Goal: Communication & Community: Participate in discussion

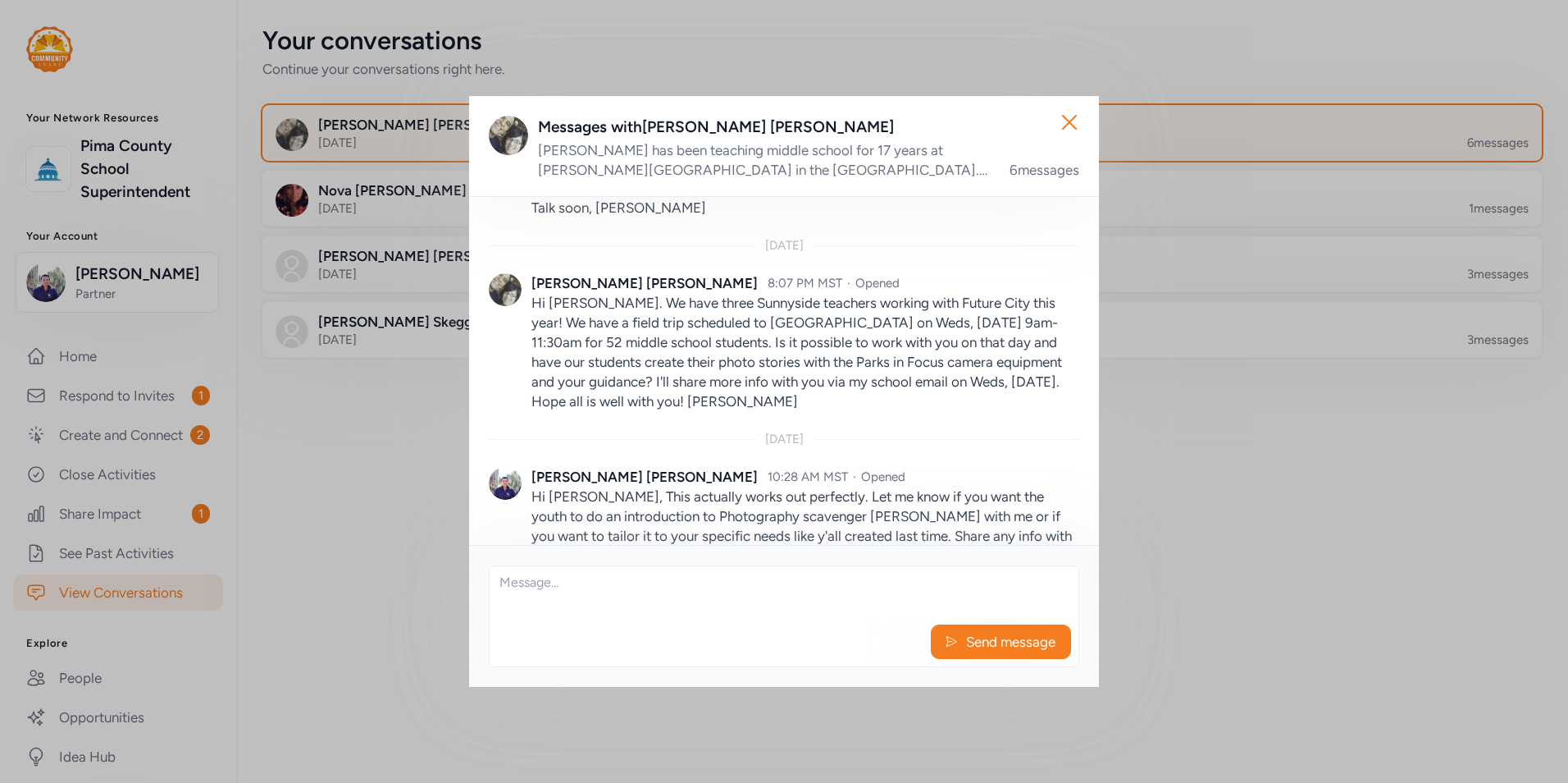
scroll to position [973, 0]
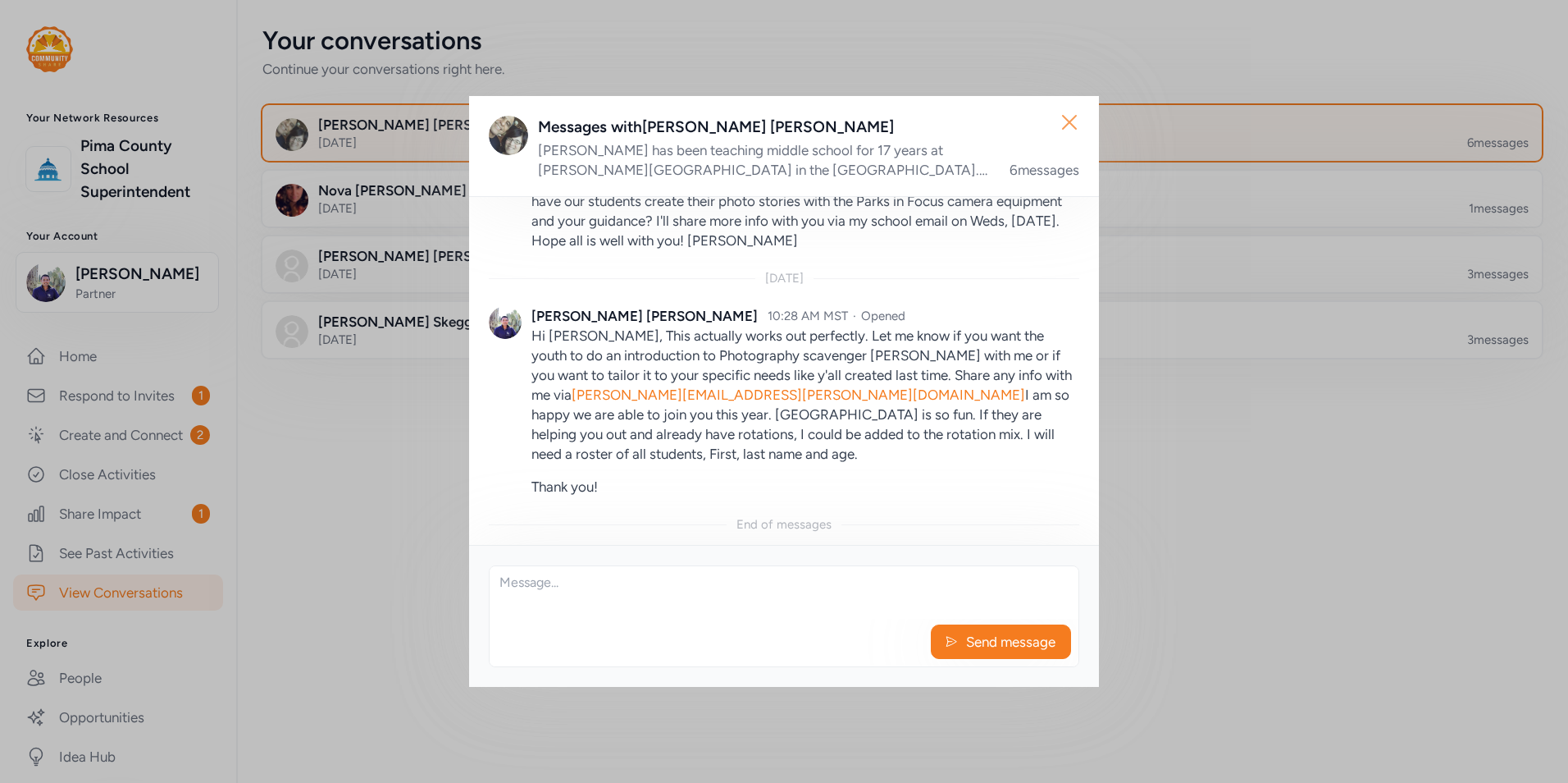
click at [1071, 119] on icon "button" at bounding box center [1068, 121] width 13 height 13
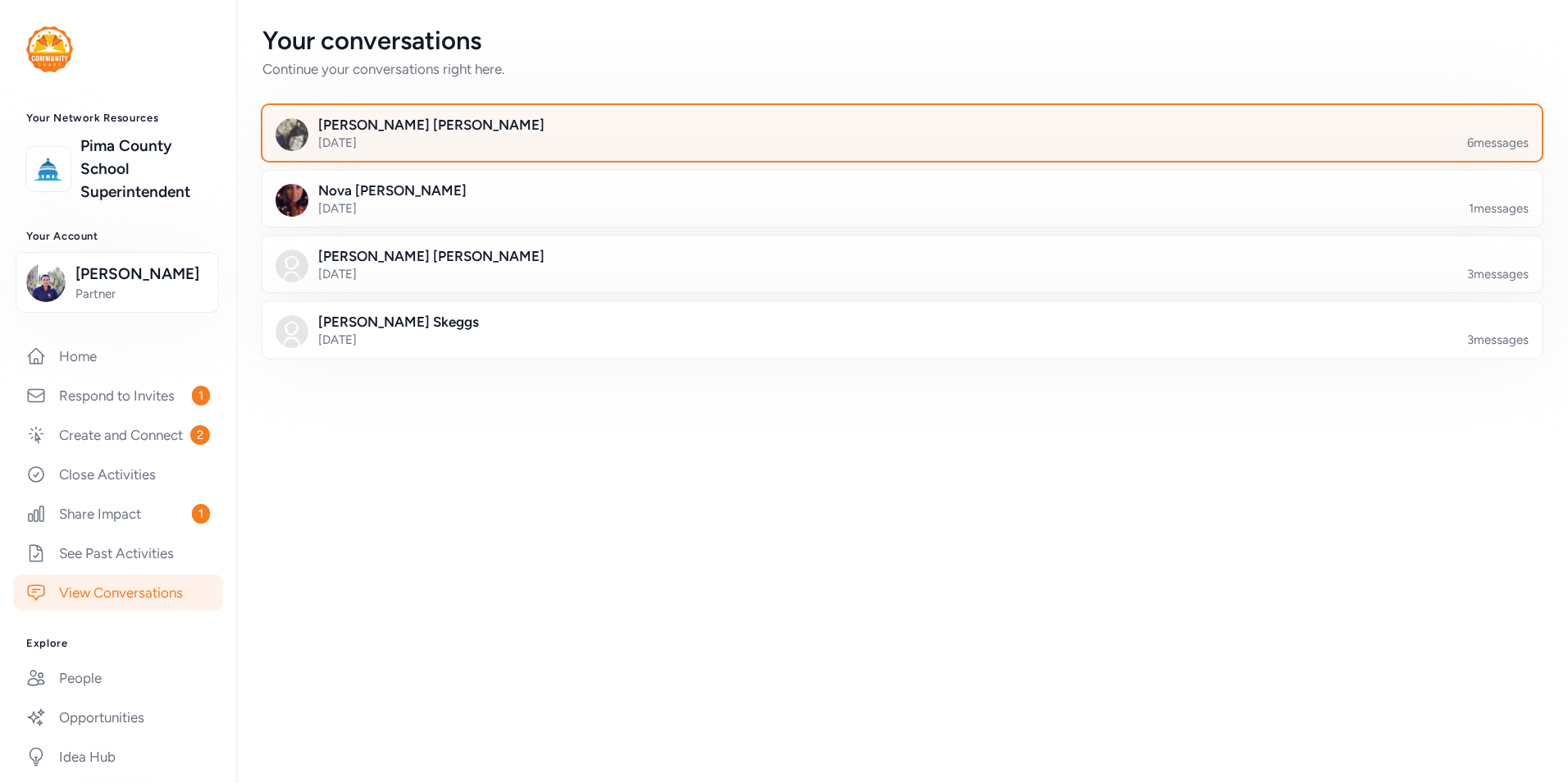
click at [1160, 425] on div "Your conversations Continue your conversations right here. Jackie Nichols 5 day…" at bounding box center [902, 392] width 1331 height 783
